Goal: Navigation & Orientation: Find specific page/section

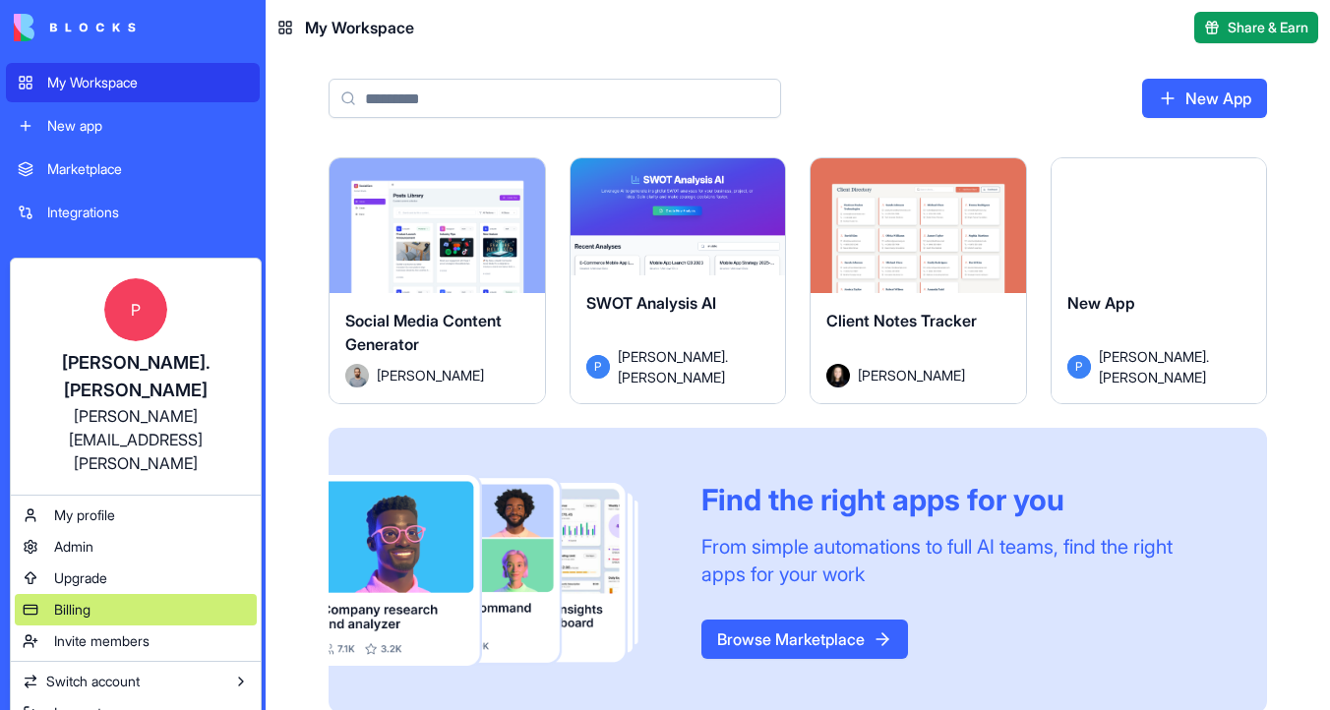
click at [124, 594] on div "Billing" at bounding box center [136, 609] width 242 height 31
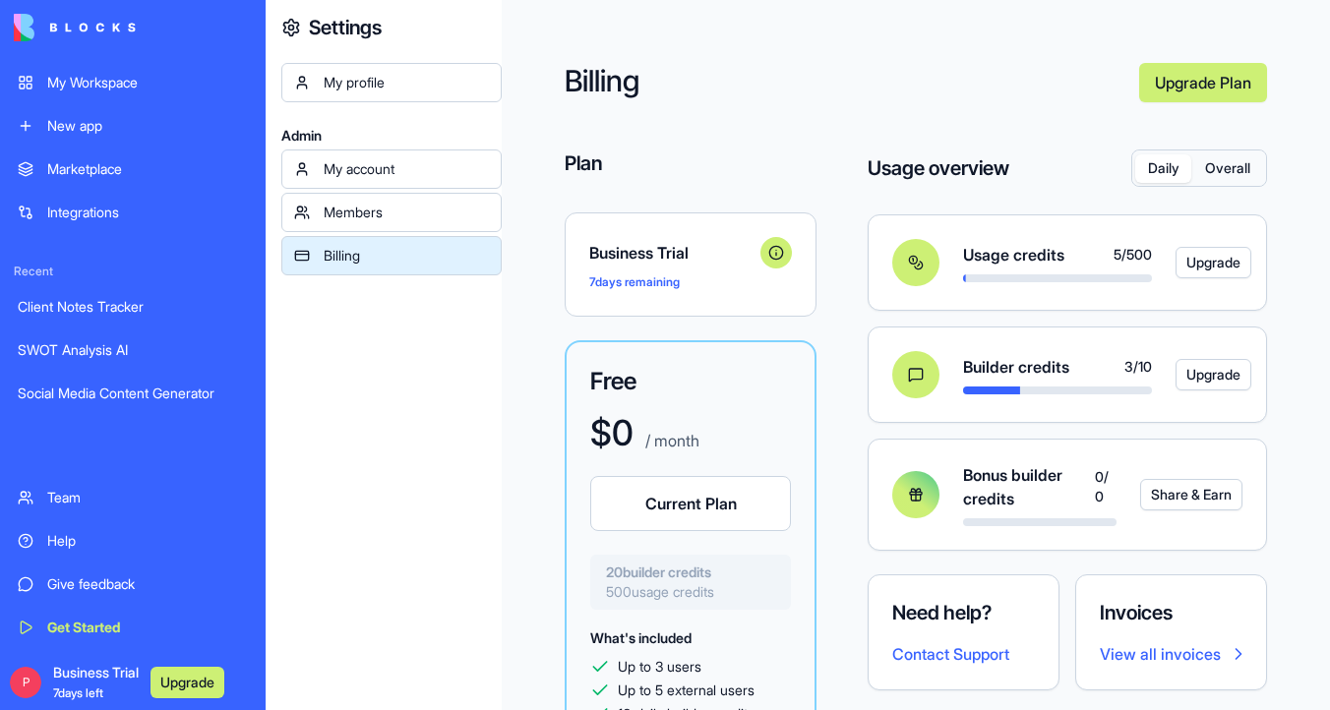
click at [147, 89] on div "My Workspace" at bounding box center [147, 83] width 201 height 20
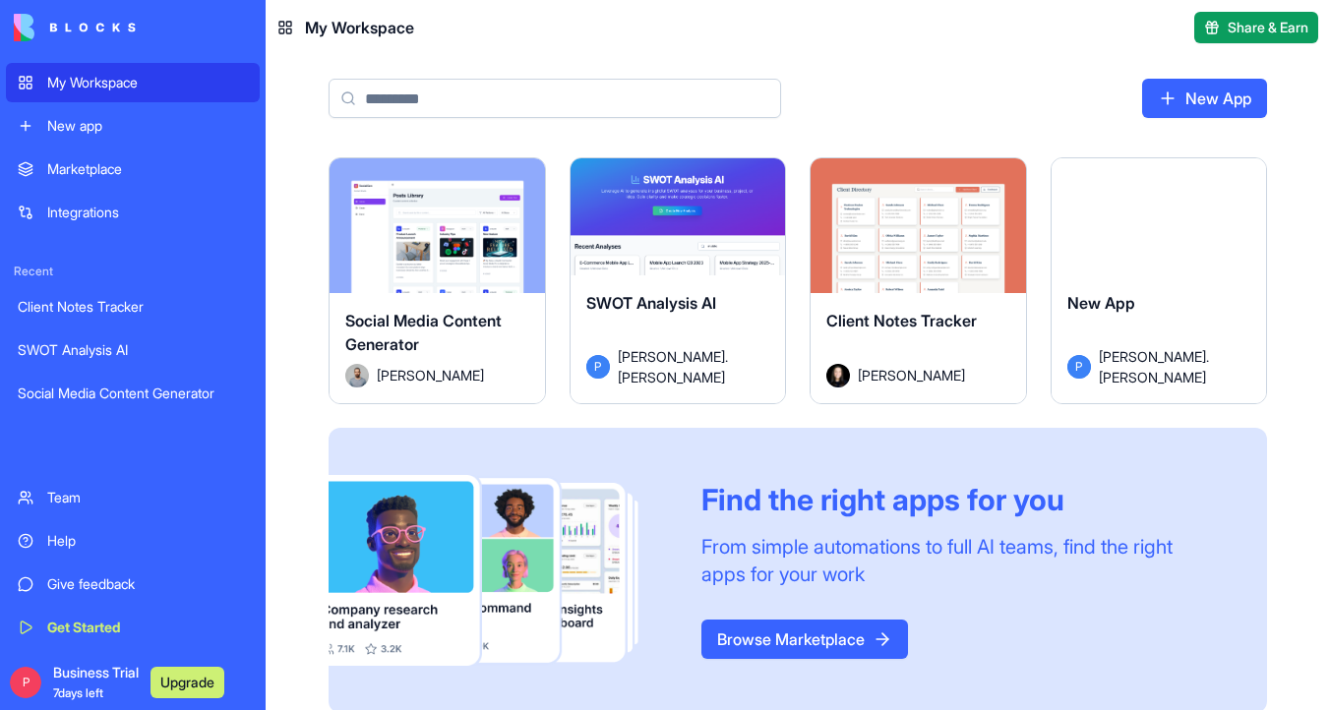
click at [486, 261] on div "Launch" at bounding box center [436, 225] width 215 height 135
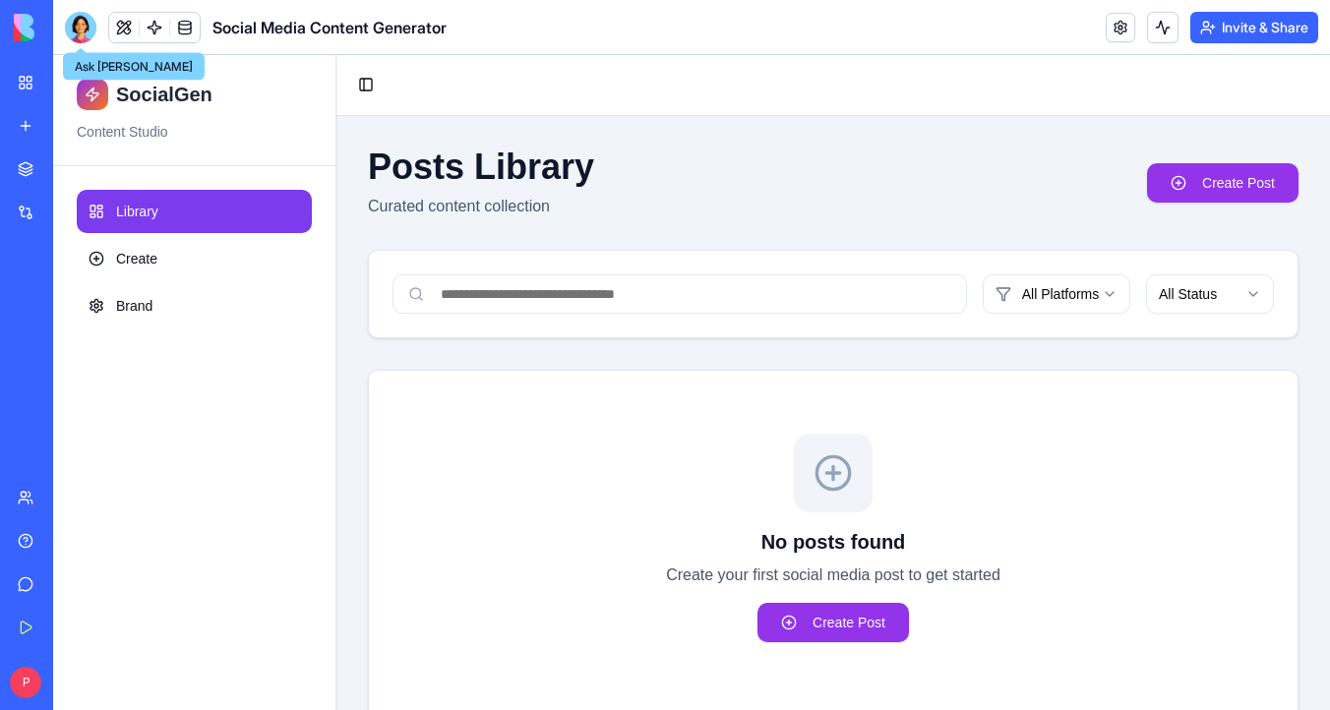
click at [84, 32] on div at bounding box center [80, 27] width 31 height 31
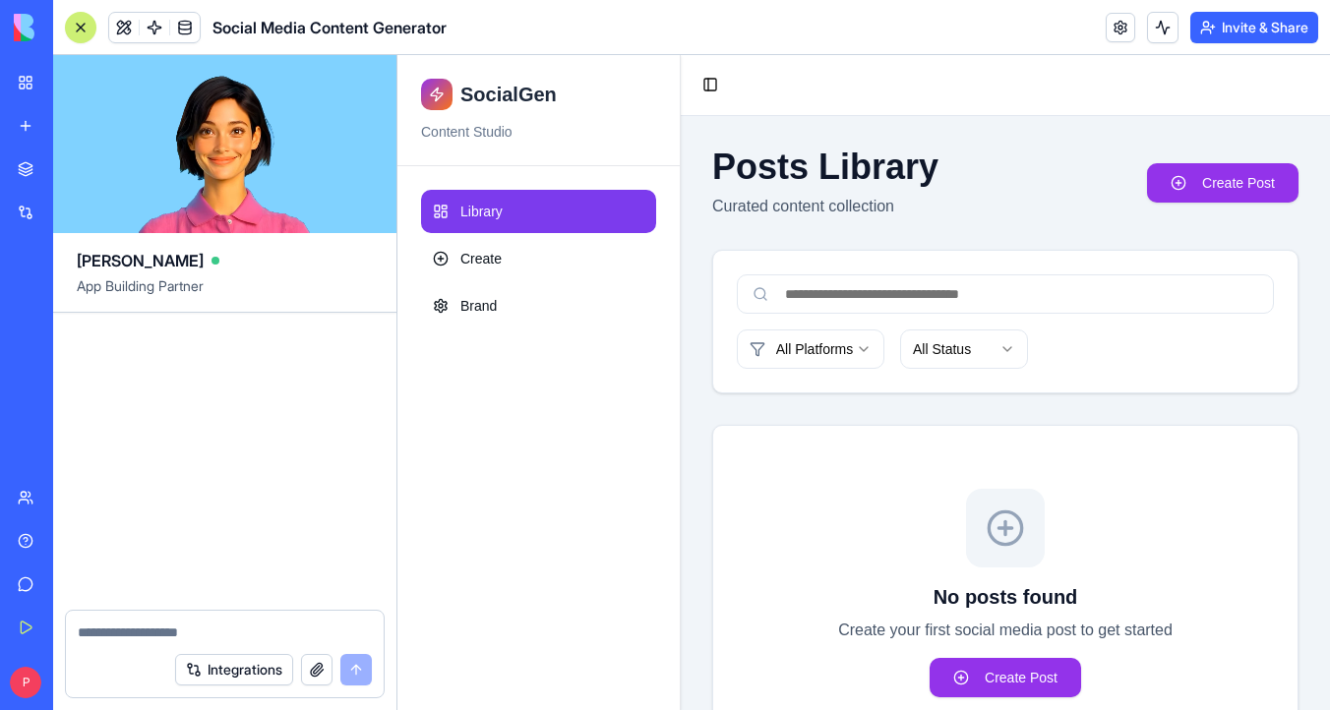
click at [27, 31] on img at bounding box center [75, 28] width 122 height 28
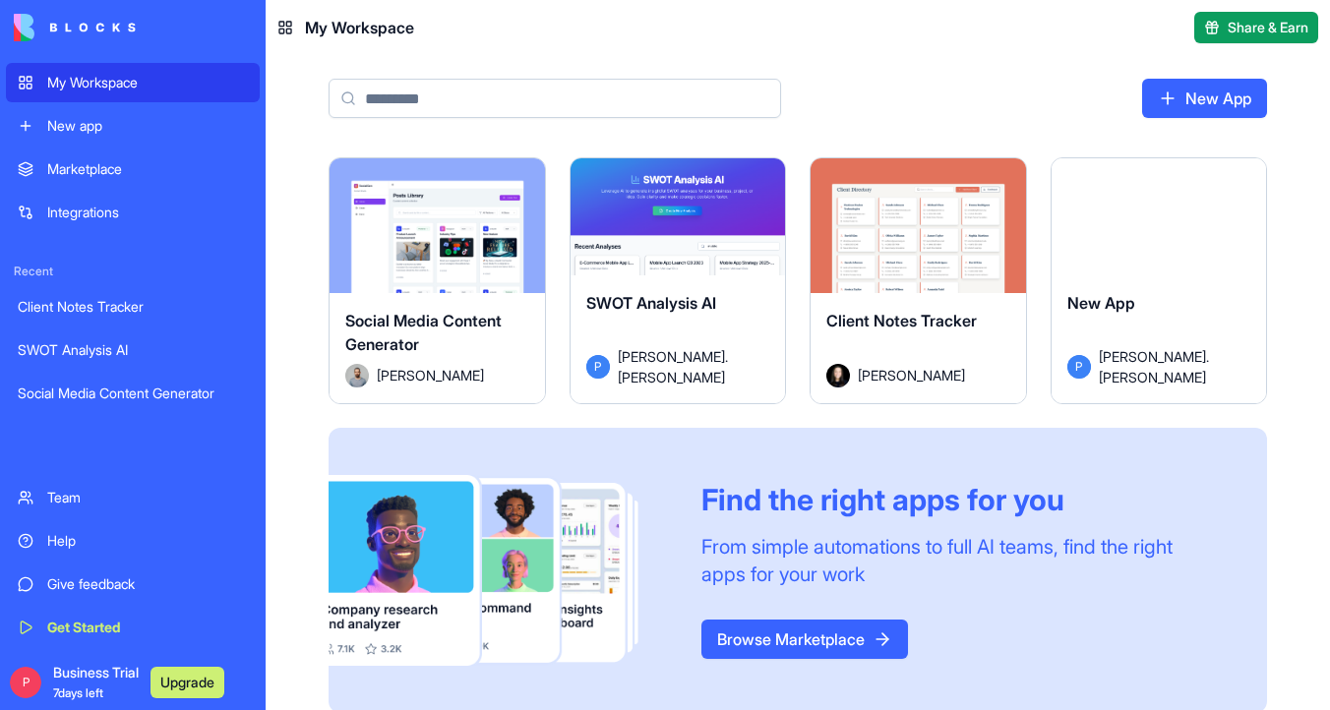
click at [51, 92] on link "My Workspace" at bounding box center [133, 82] width 254 height 39
click at [448, 228] on button "Launch" at bounding box center [437, 225] width 148 height 39
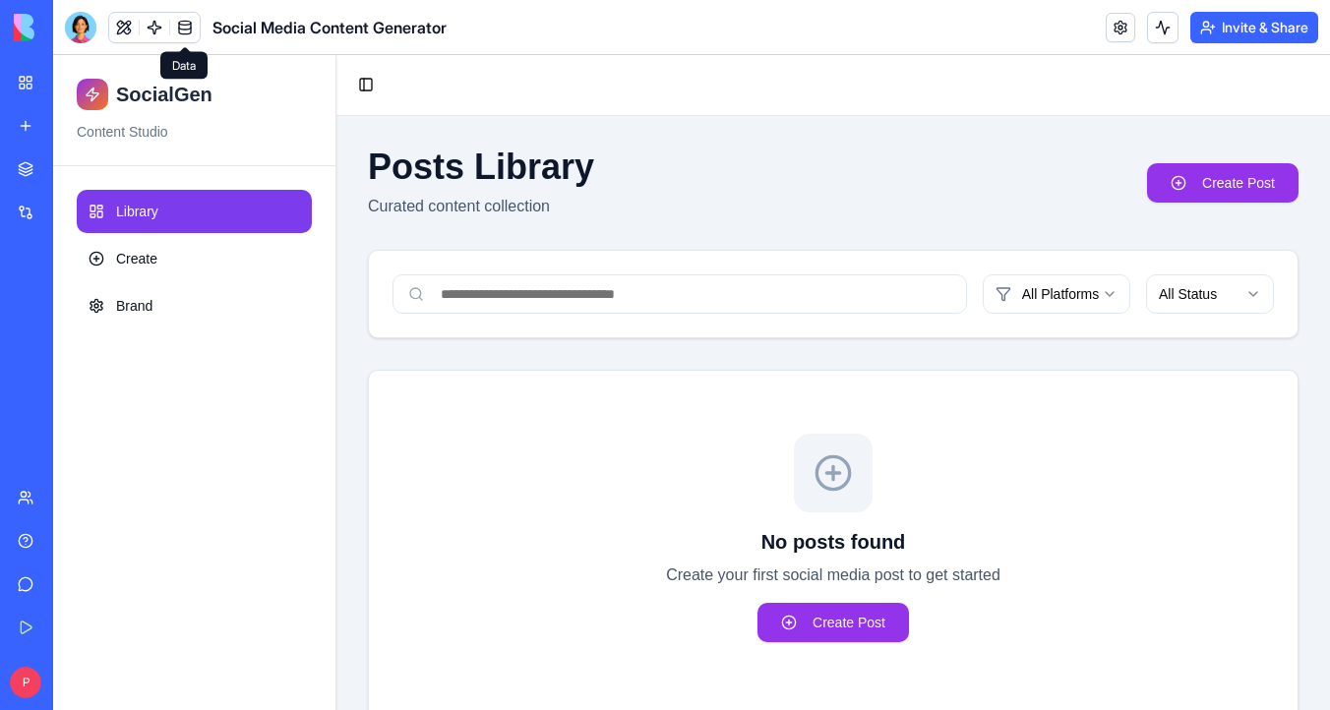
click at [186, 28] on link at bounding box center [185, 28] width 30 height 30
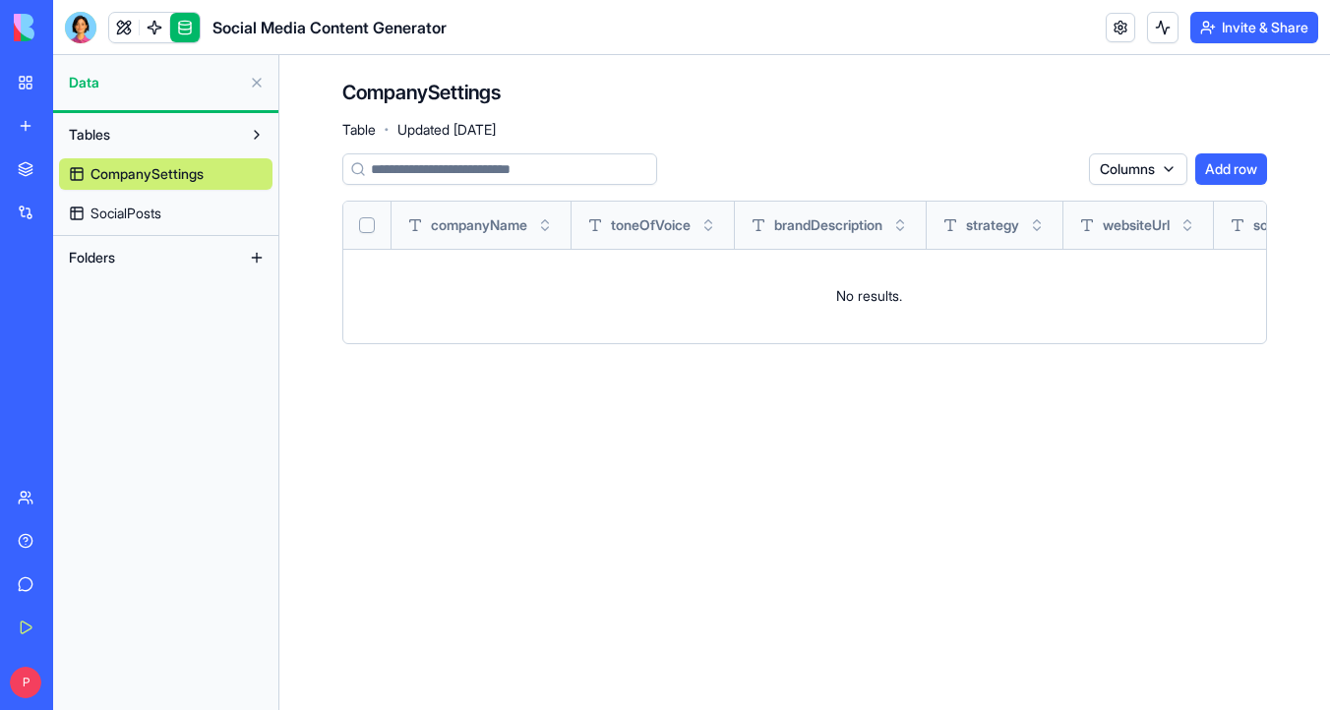
click at [195, 217] on link "SocialPosts" at bounding box center [165, 213] width 213 height 31
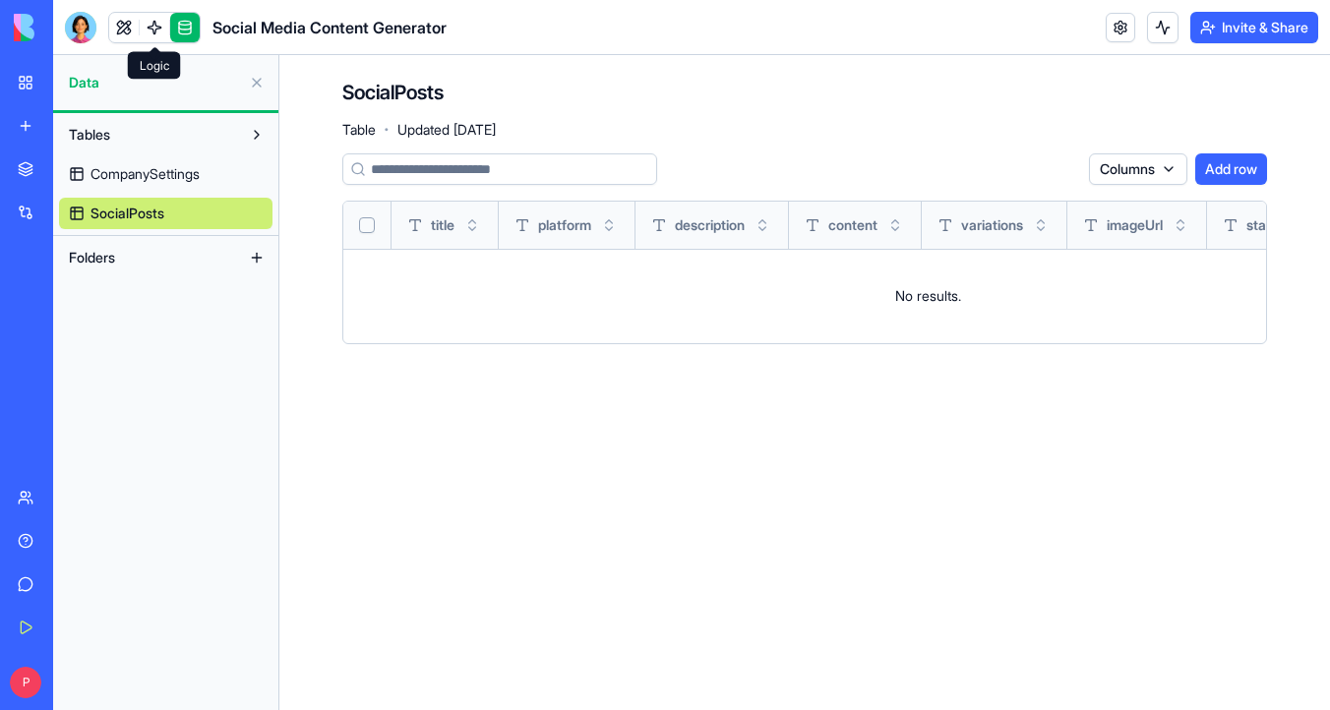
click at [153, 30] on link at bounding box center [155, 28] width 30 height 30
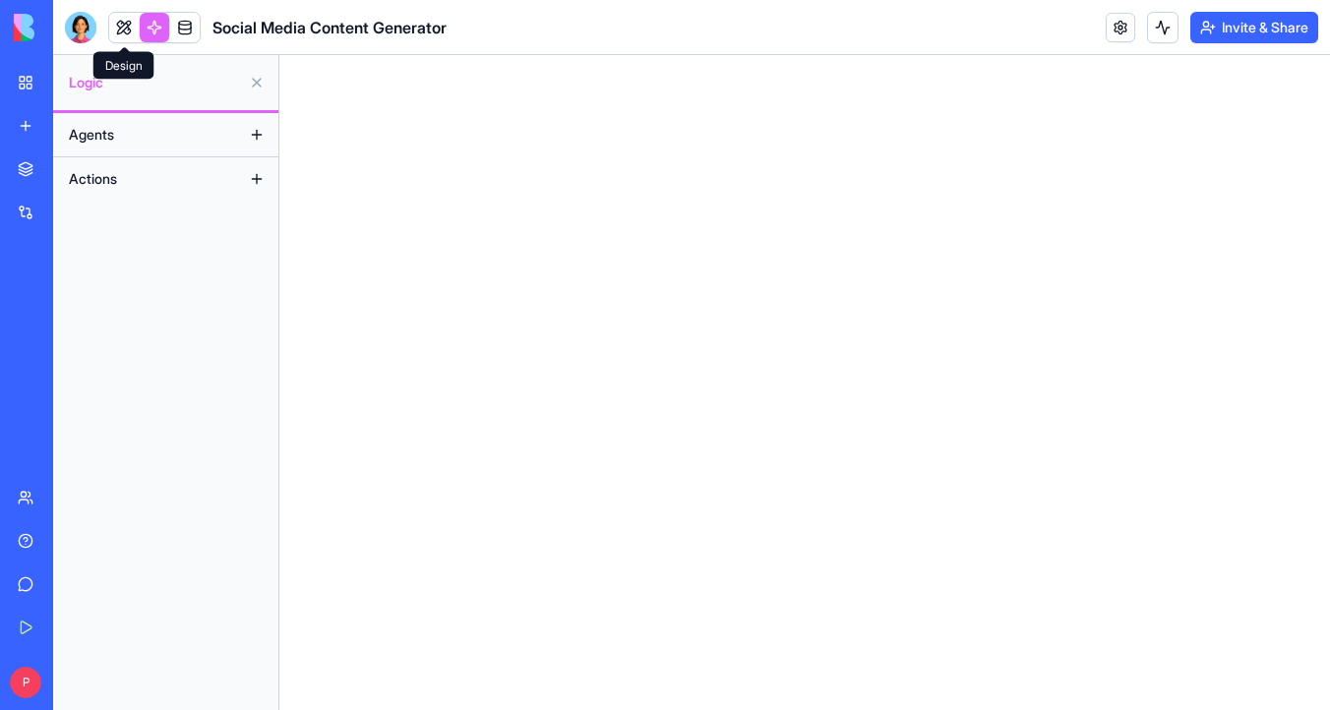
click at [127, 28] on link at bounding box center [124, 28] width 30 height 30
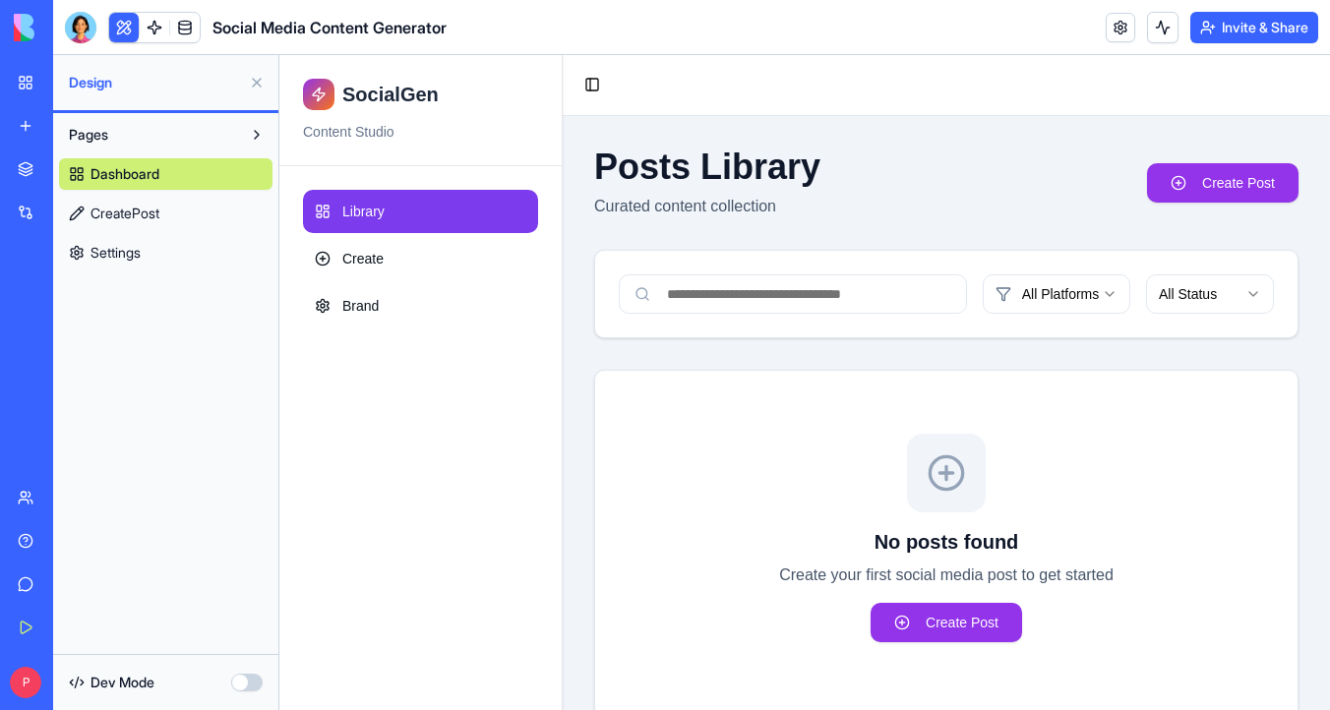
click at [391, 265] on link "Create" at bounding box center [420, 258] width 235 height 43
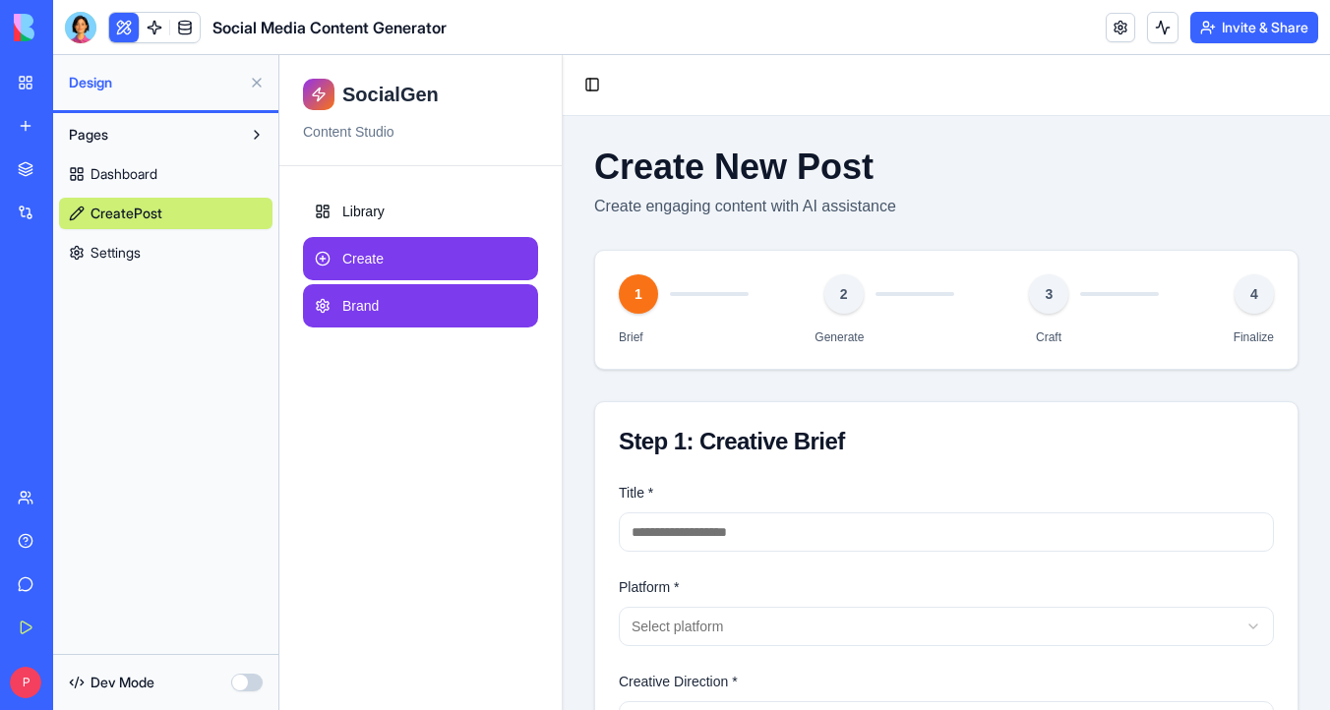
click at [390, 302] on link "Brand" at bounding box center [420, 305] width 235 height 43
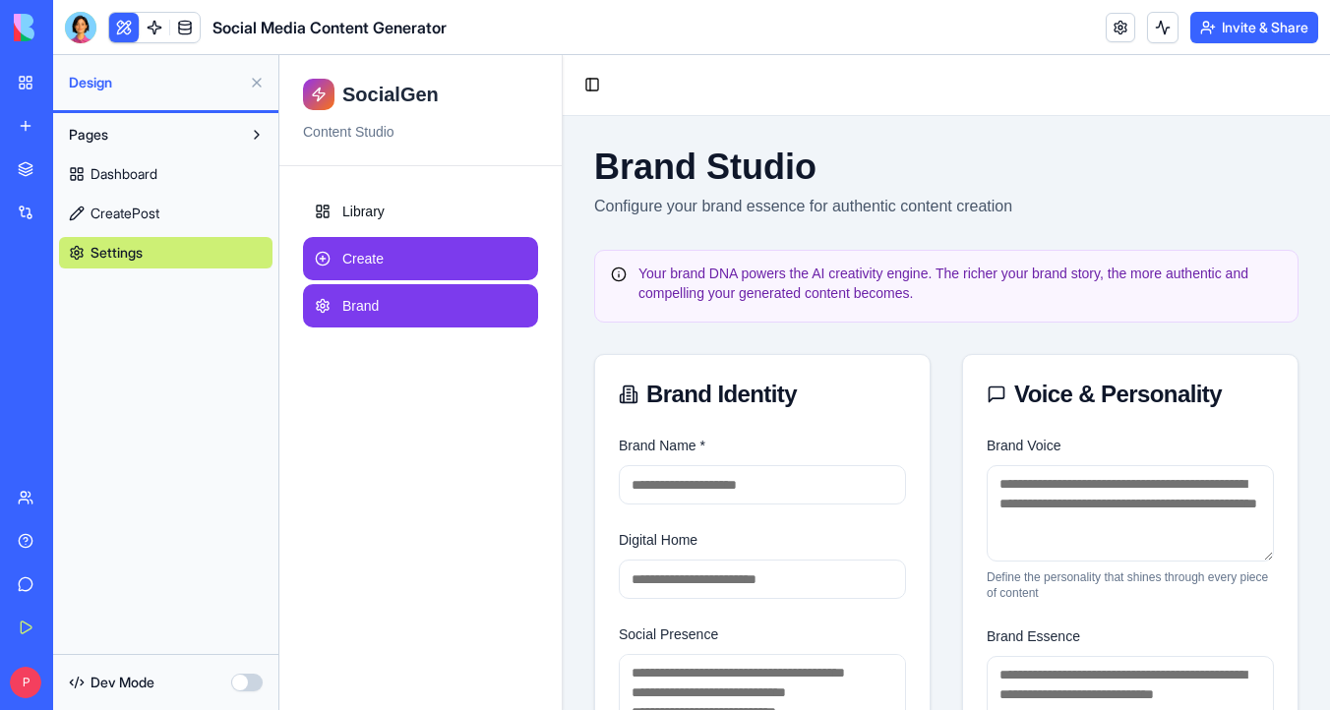
click at [398, 255] on link "Create" at bounding box center [420, 258] width 235 height 43
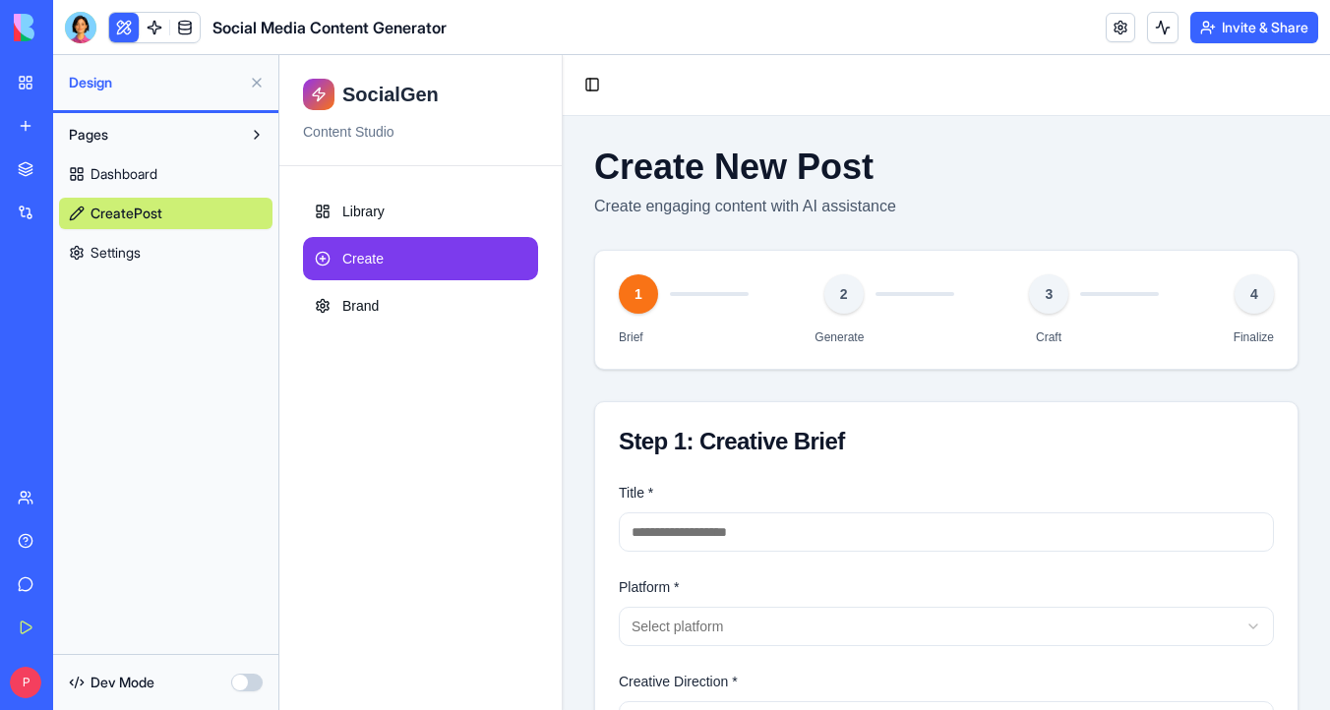
click at [212, 246] on link "Settings" at bounding box center [165, 252] width 213 height 31
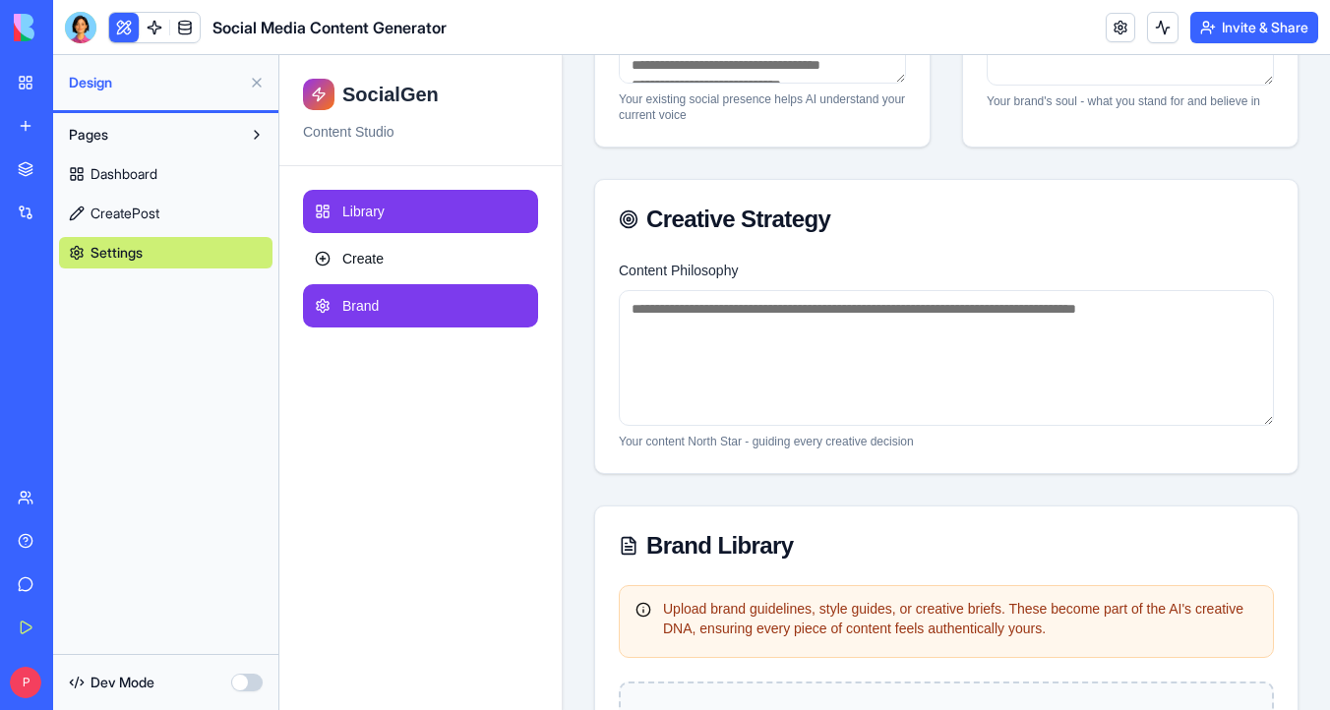
scroll to position [413, 0]
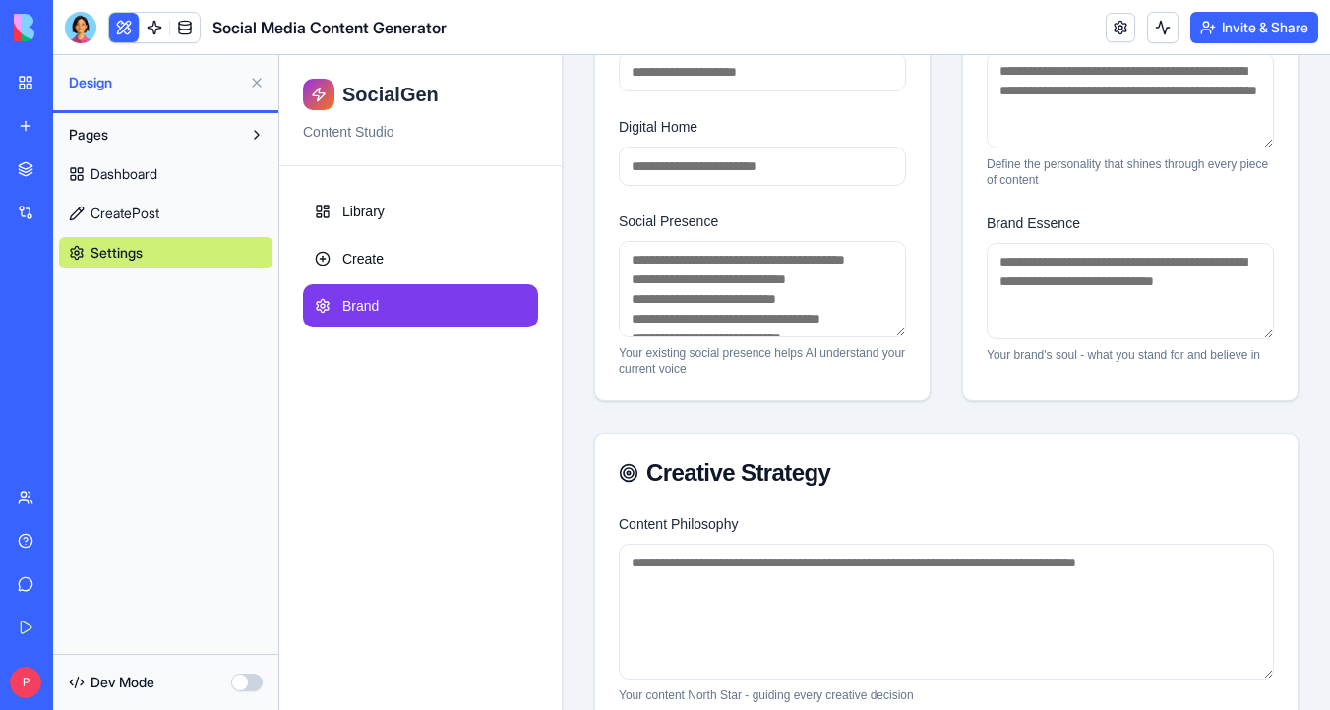
click at [28, 83] on link "My Workspace" at bounding box center [45, 82] width 79 height 39
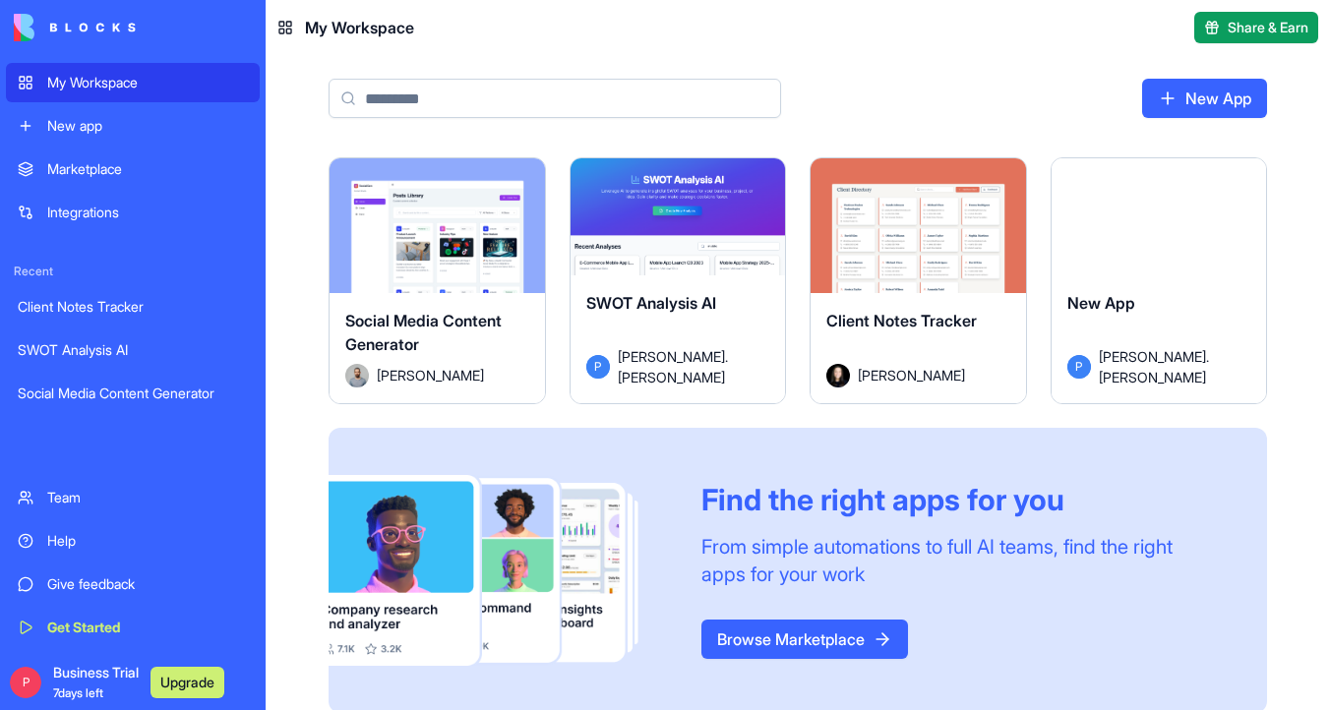
click at [687, 172] on div "Launch" at bounding box center [677, 225] width 215 height 135
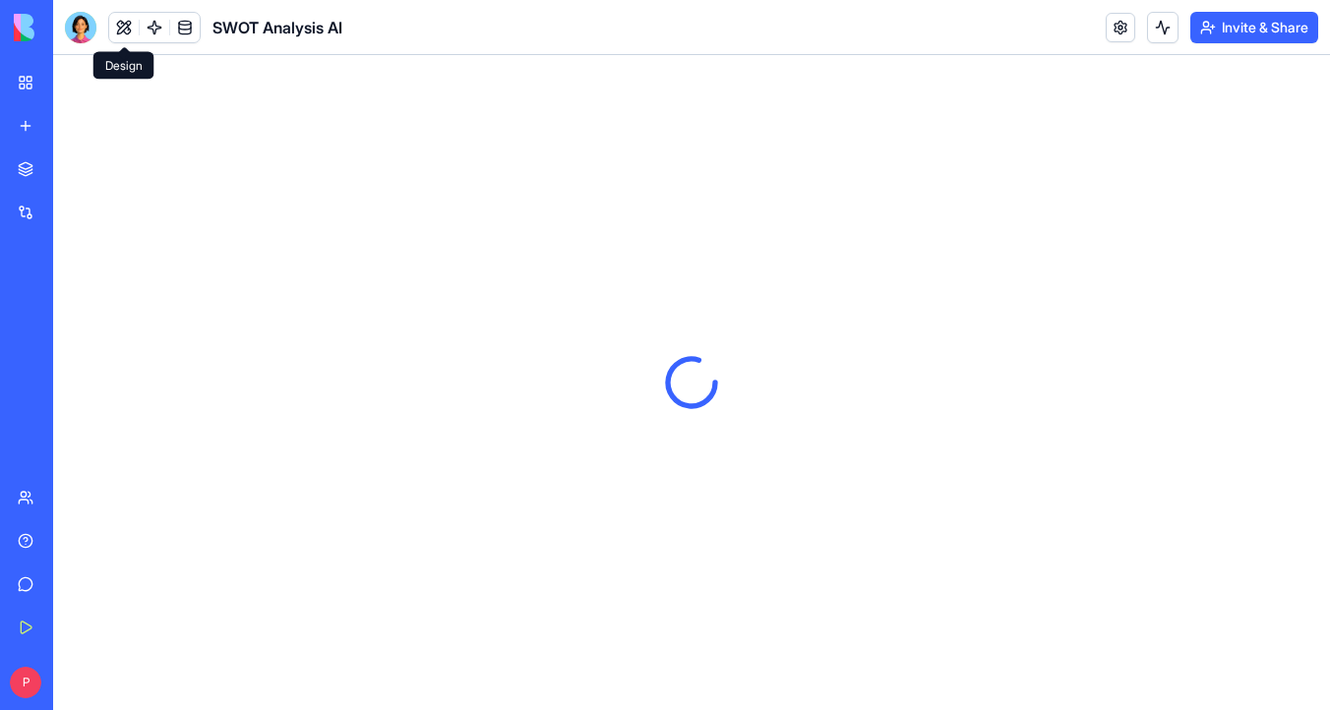
click at [128, 27] on button at bounding box center [124, 28] width 30 height 30
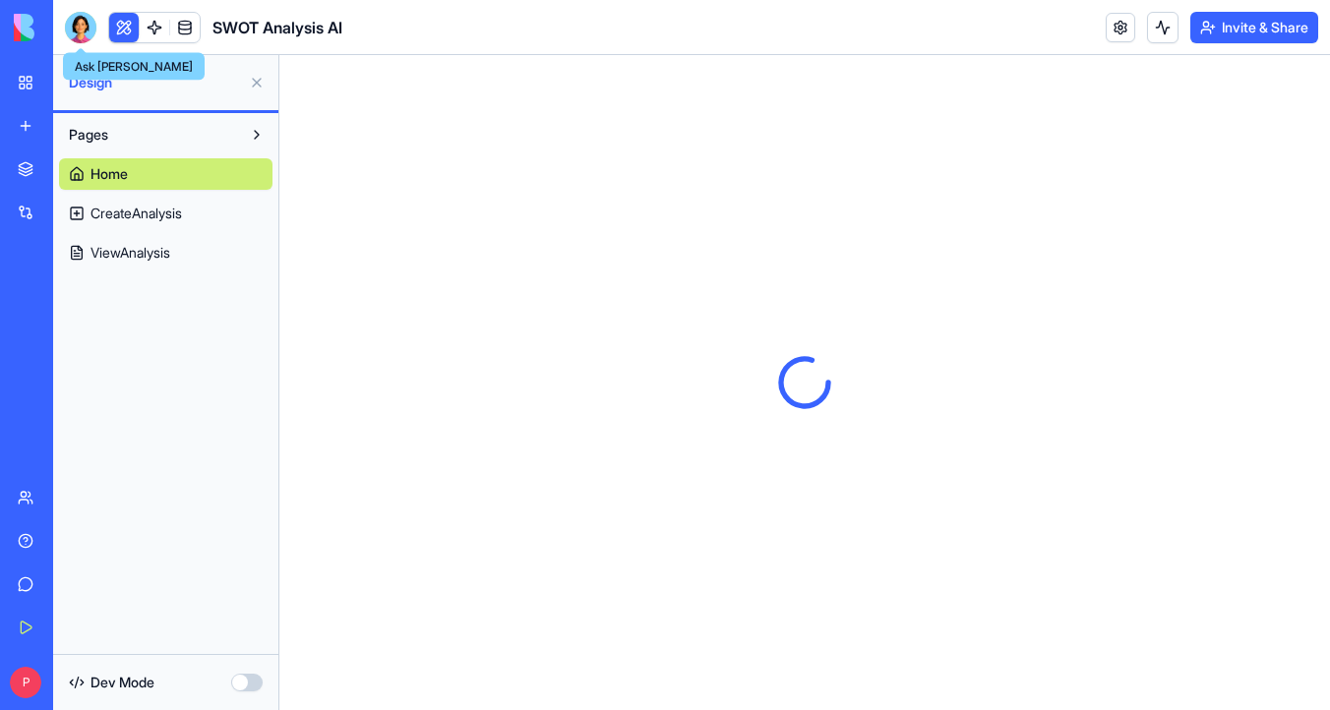
click at [85, 30] on div at bounding box center [80, 27] width 31 height 31
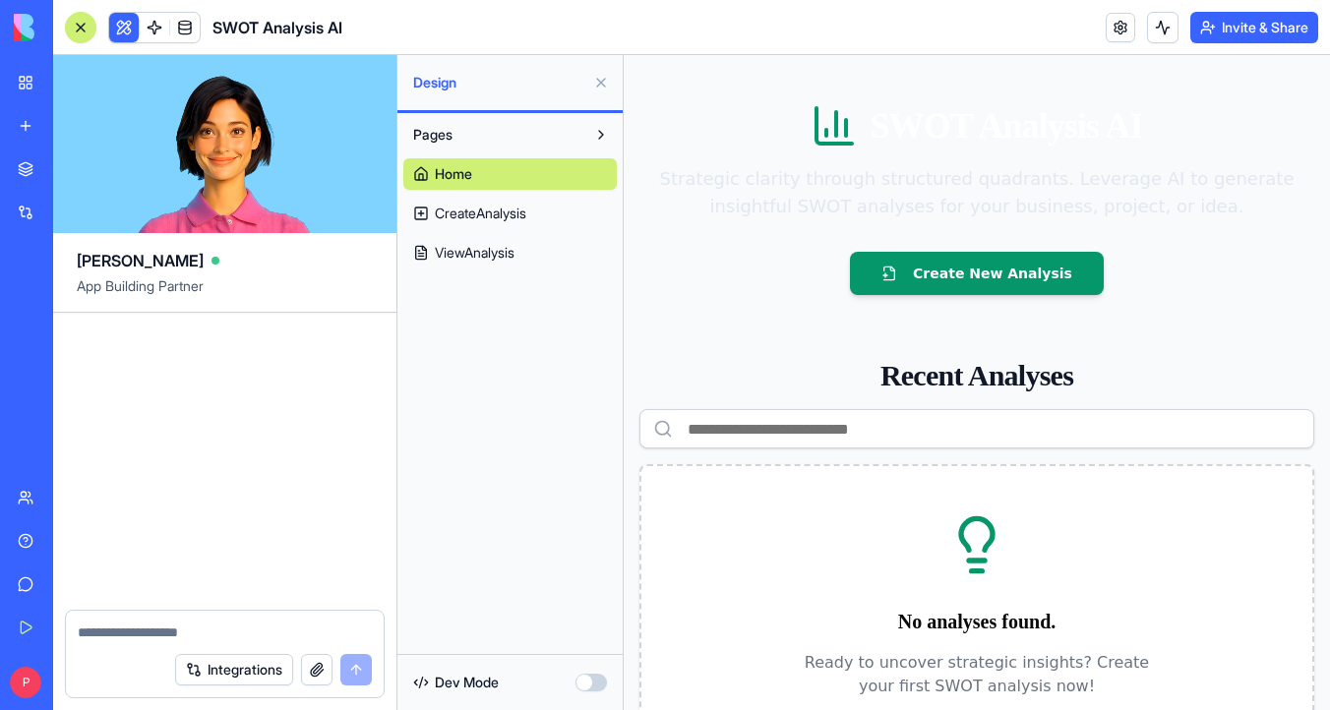
click at [487, 219] on span "CreateAnalysis" at bounding box center [480, 214] width 91 height 20
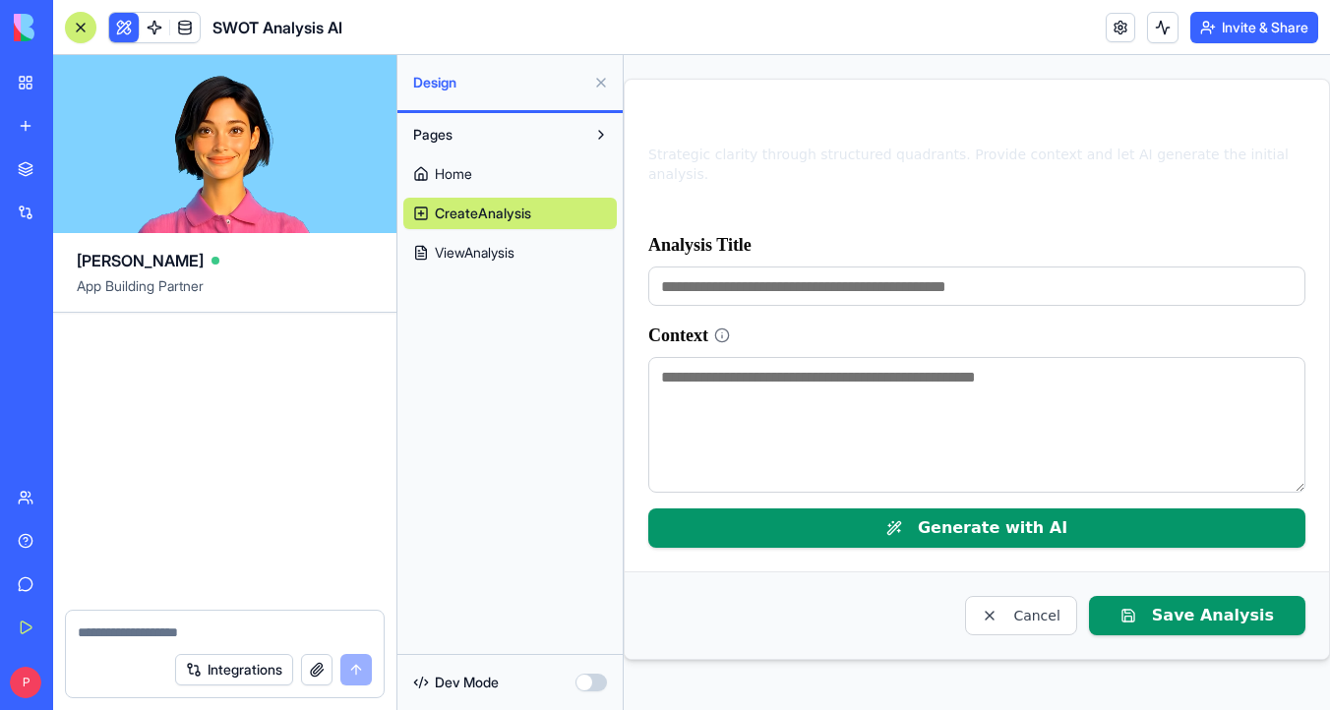
click at [27, 41] on div at bounding box center [26, 27] width 41 height 55
click at [68, 80] on div "My Workspace" at bounding box center [60, 83] width 26 height 20
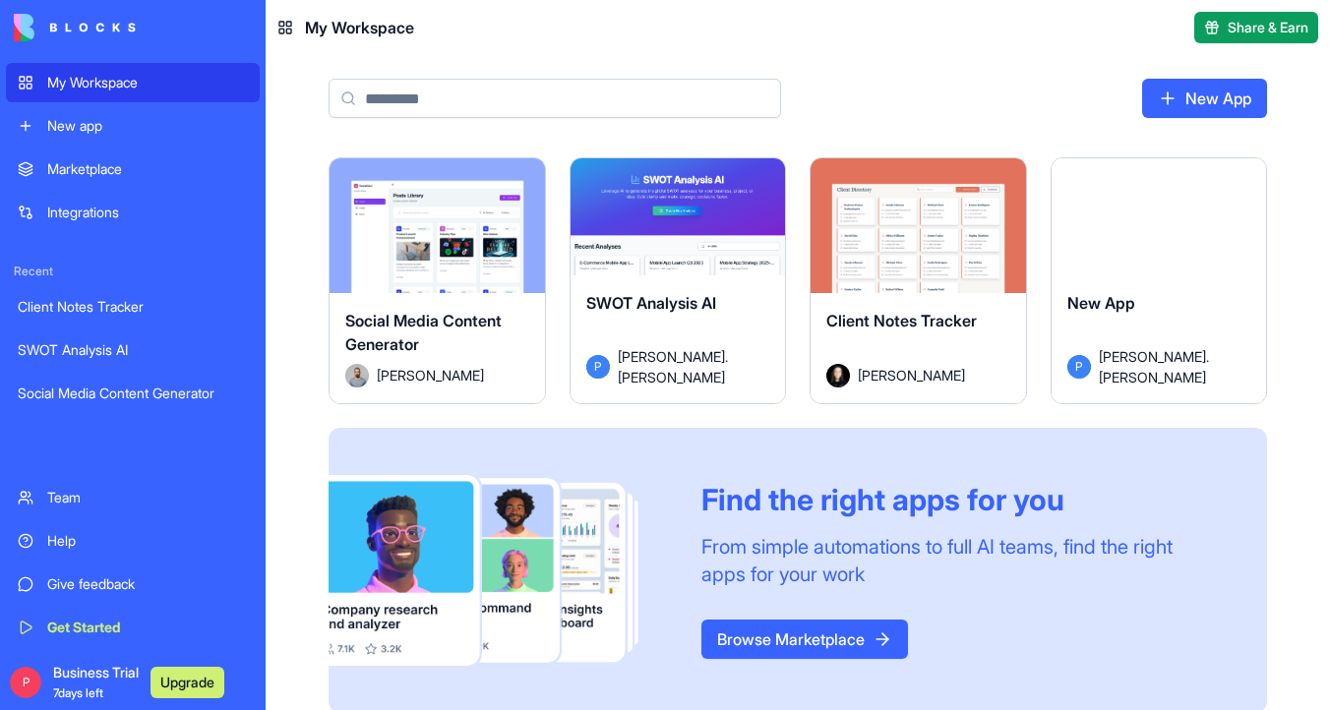
click at [887, 189] on div "Launch" at bounding box center [917, 225] width 215 height 135
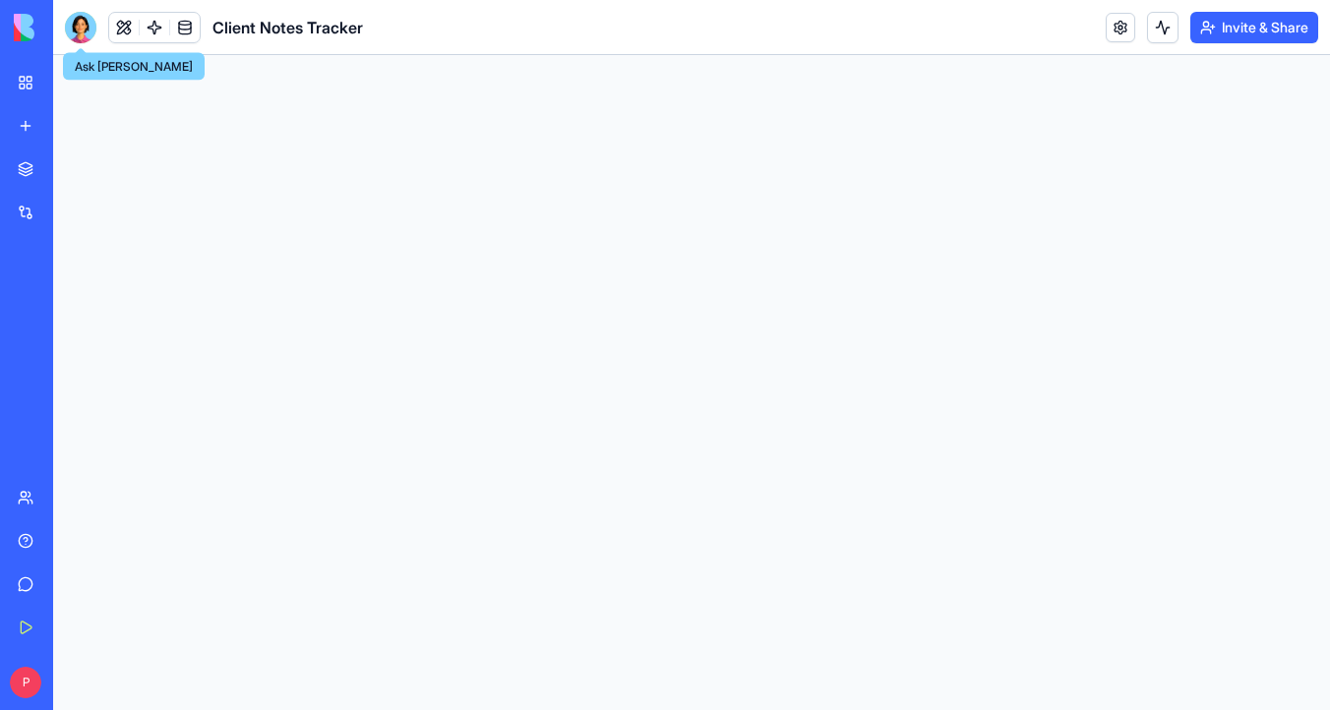
click at [71, 35] on div at bounding box center [80, 27] width 31 height 31
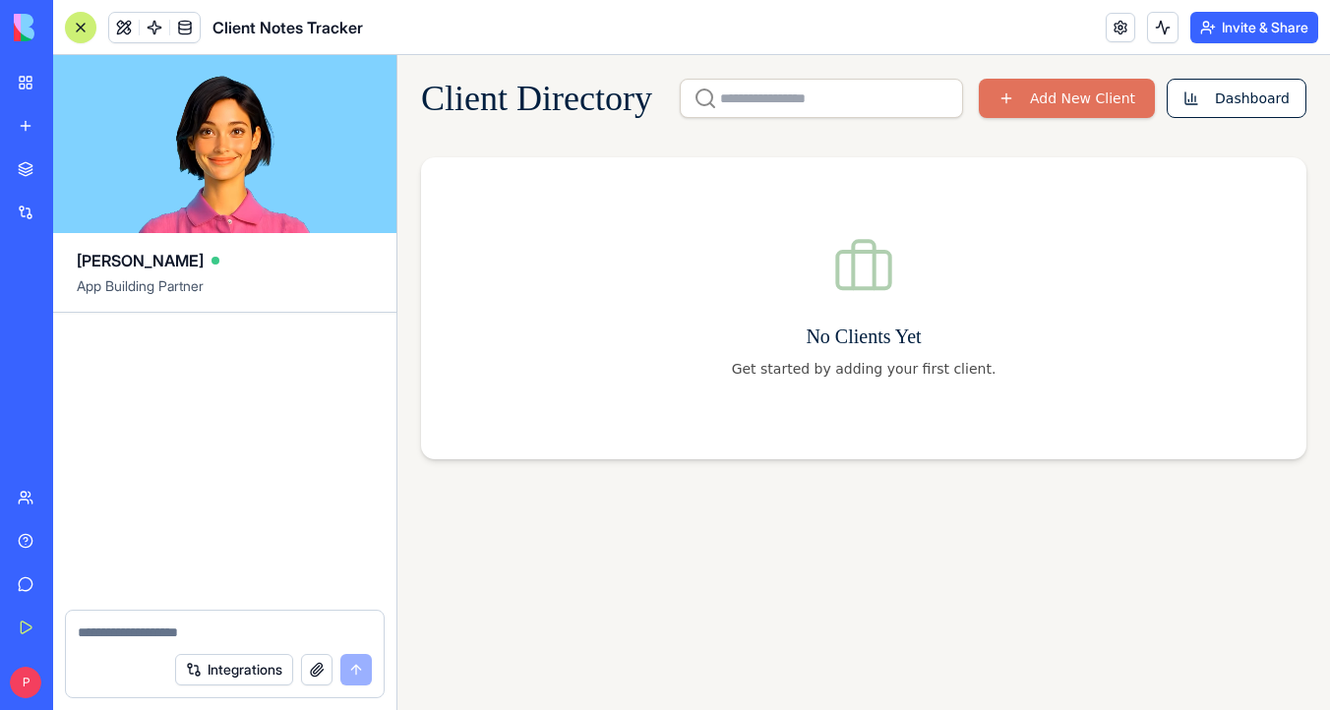
click at [82, 30] on div at bounding box center [81, 28] width 16 height 16
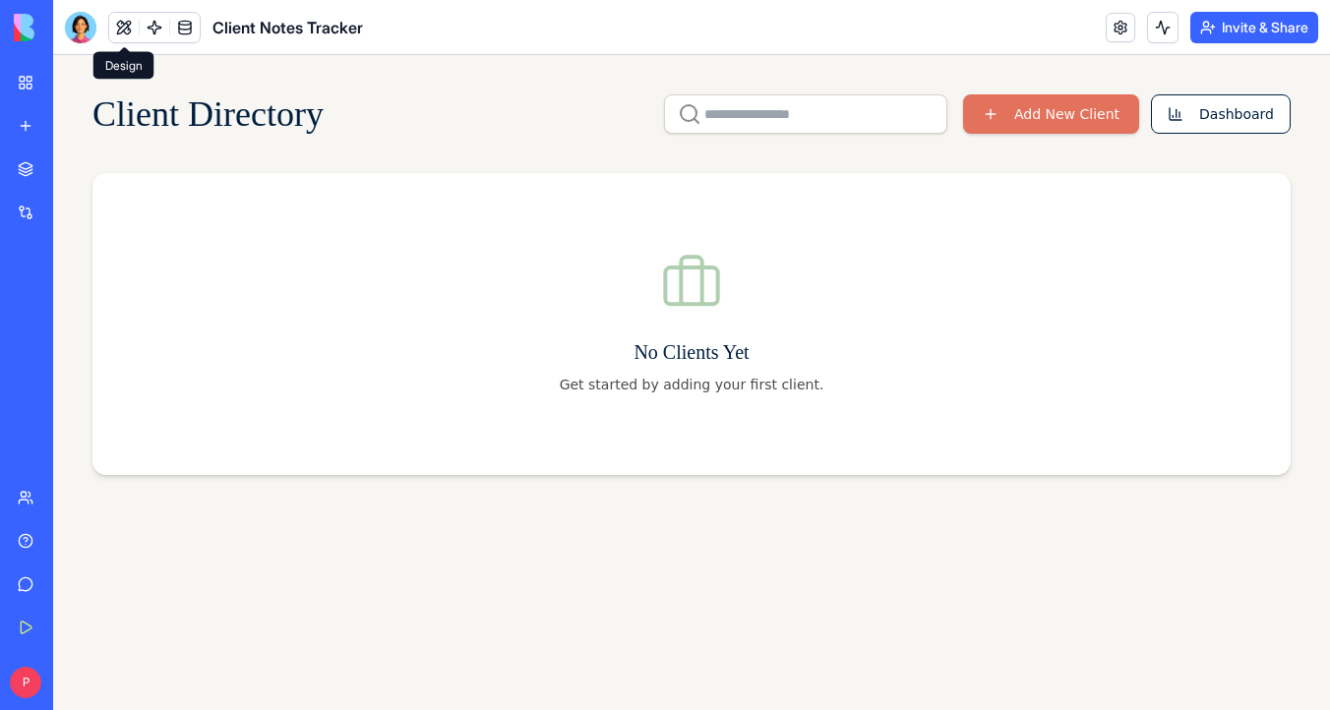
click at [122, 31] on button at bounding box center [124, 28] width 30 height 30
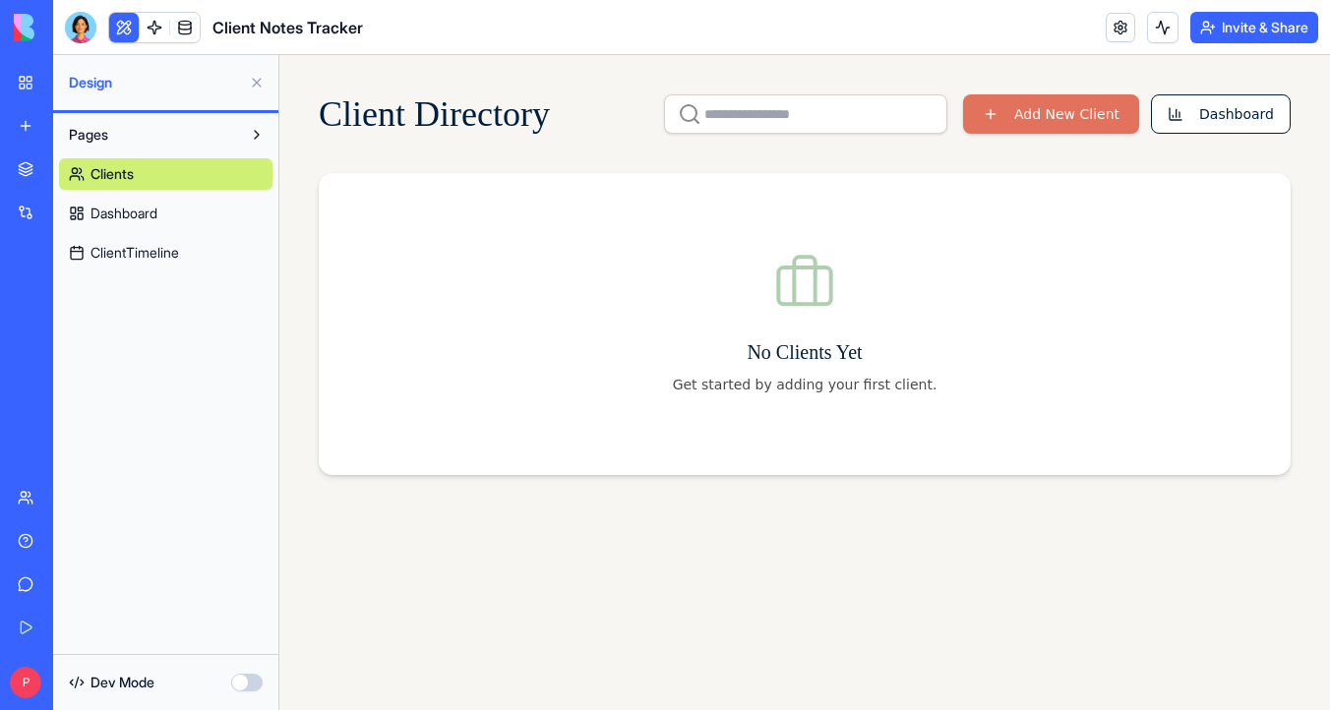
click at [15, 38] on img at bounding box center [75, 28] width 122 height 28
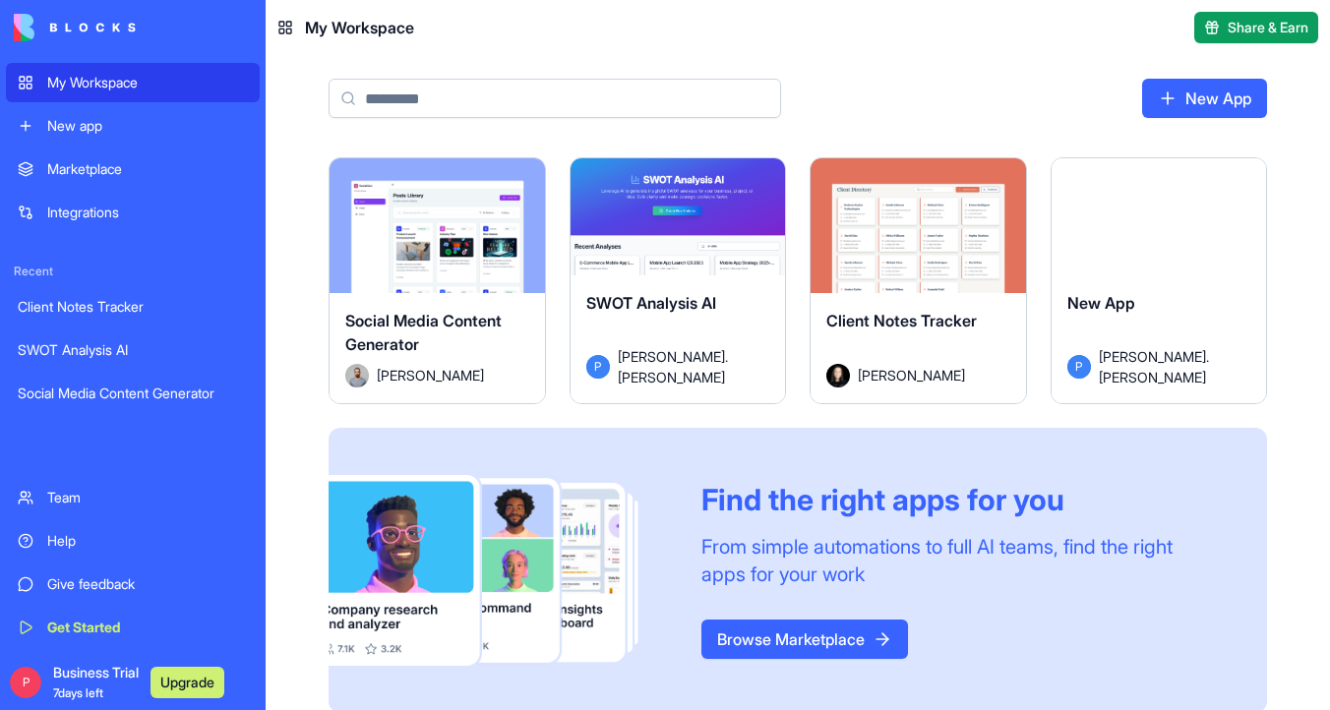
click at [79, 91] on link "My Workspace" at bounding box center [133, 82] width 254 height 39
click at [1178, 175] on div "Launch" at bounding box center [1158, 225] width 215 height 135
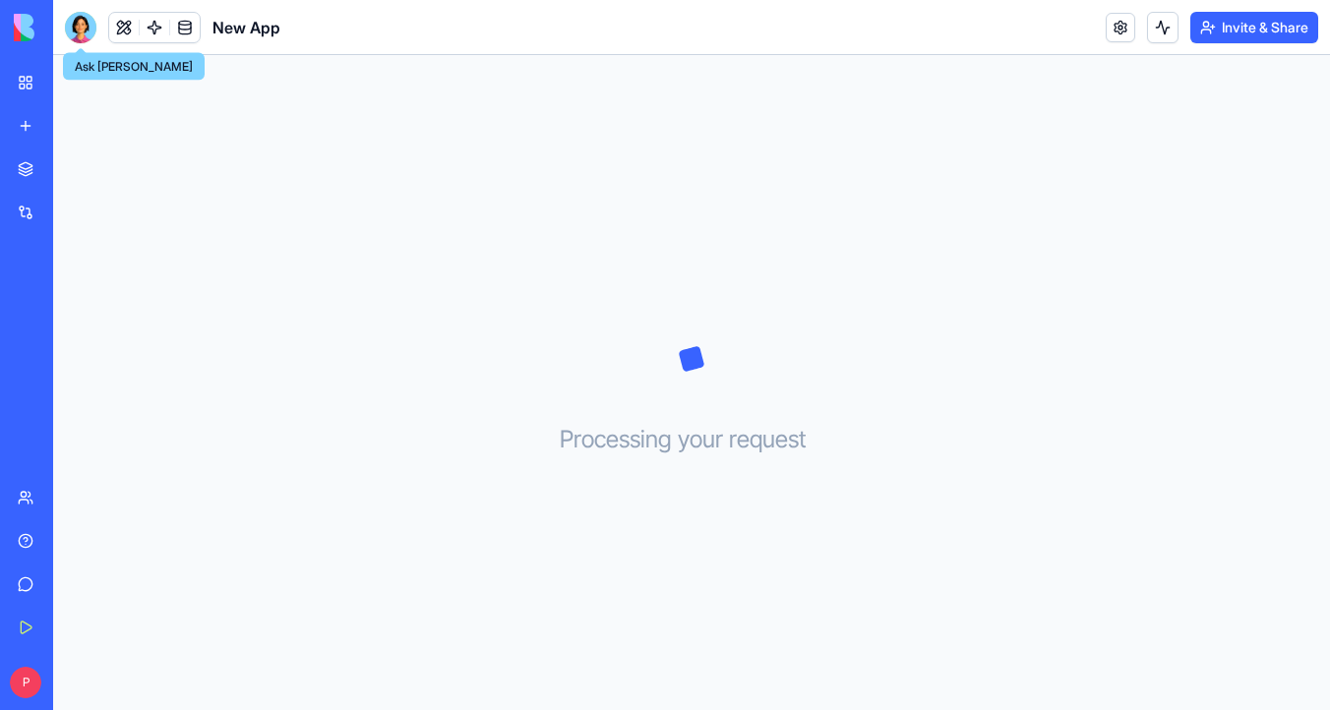
click at [90, 20] on div at bounding box center [80, 27] width 31 height 31
